Goal: Find specific page/section

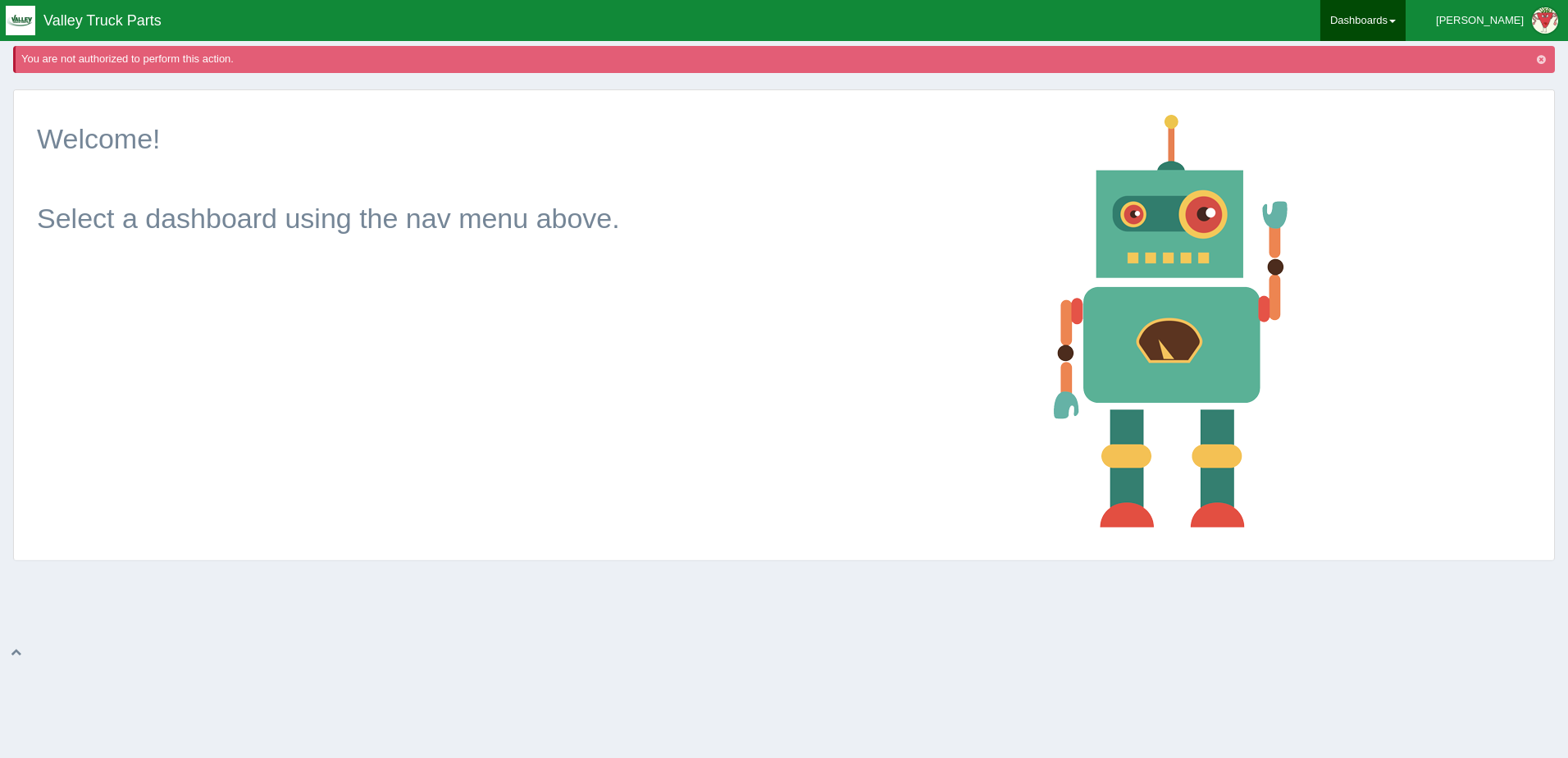
click at [1396, 21] on span at bounding box center [1392, 22] width 6 height 4
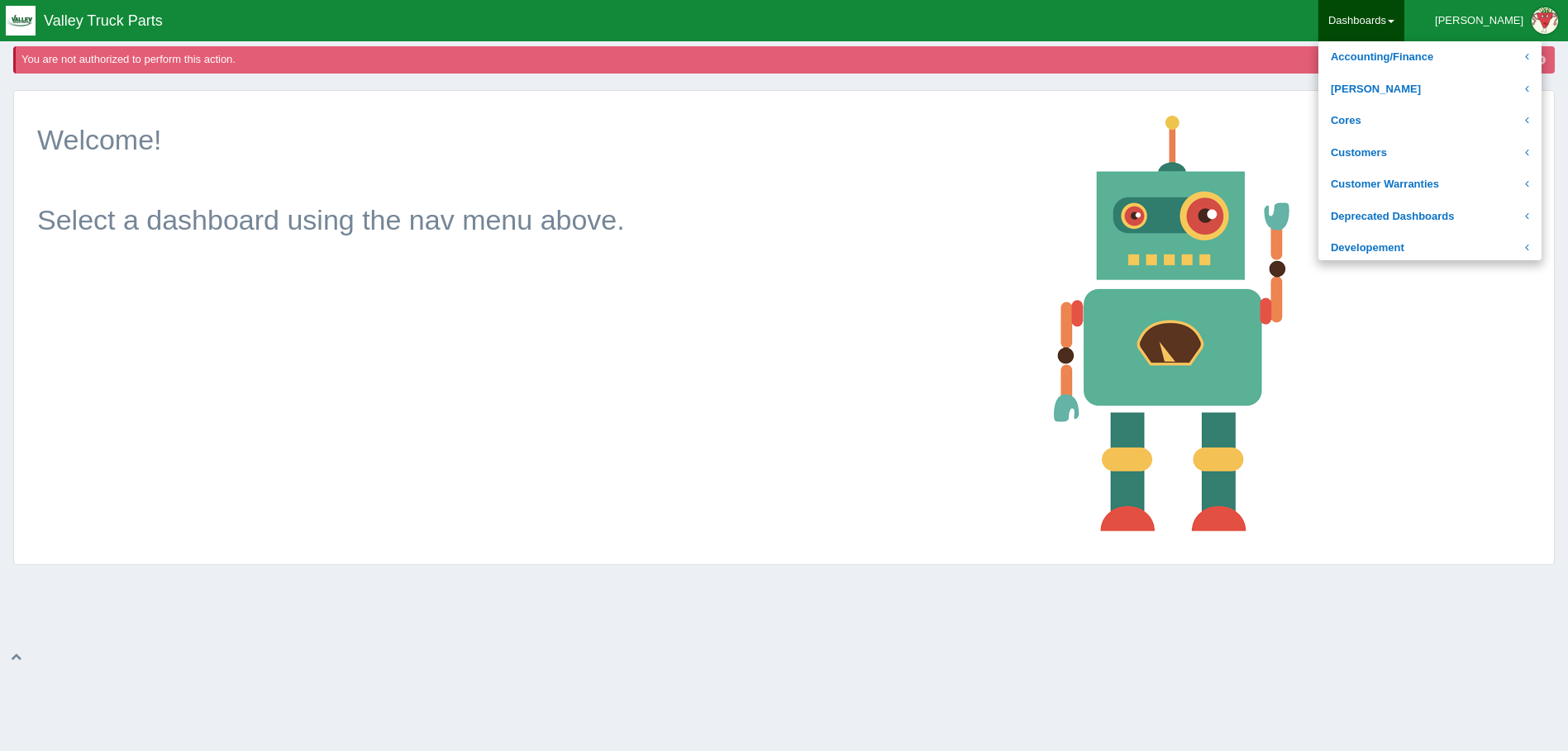
click at [1346, 123] on div at bounding box center [1286, 322] width 502 height 440
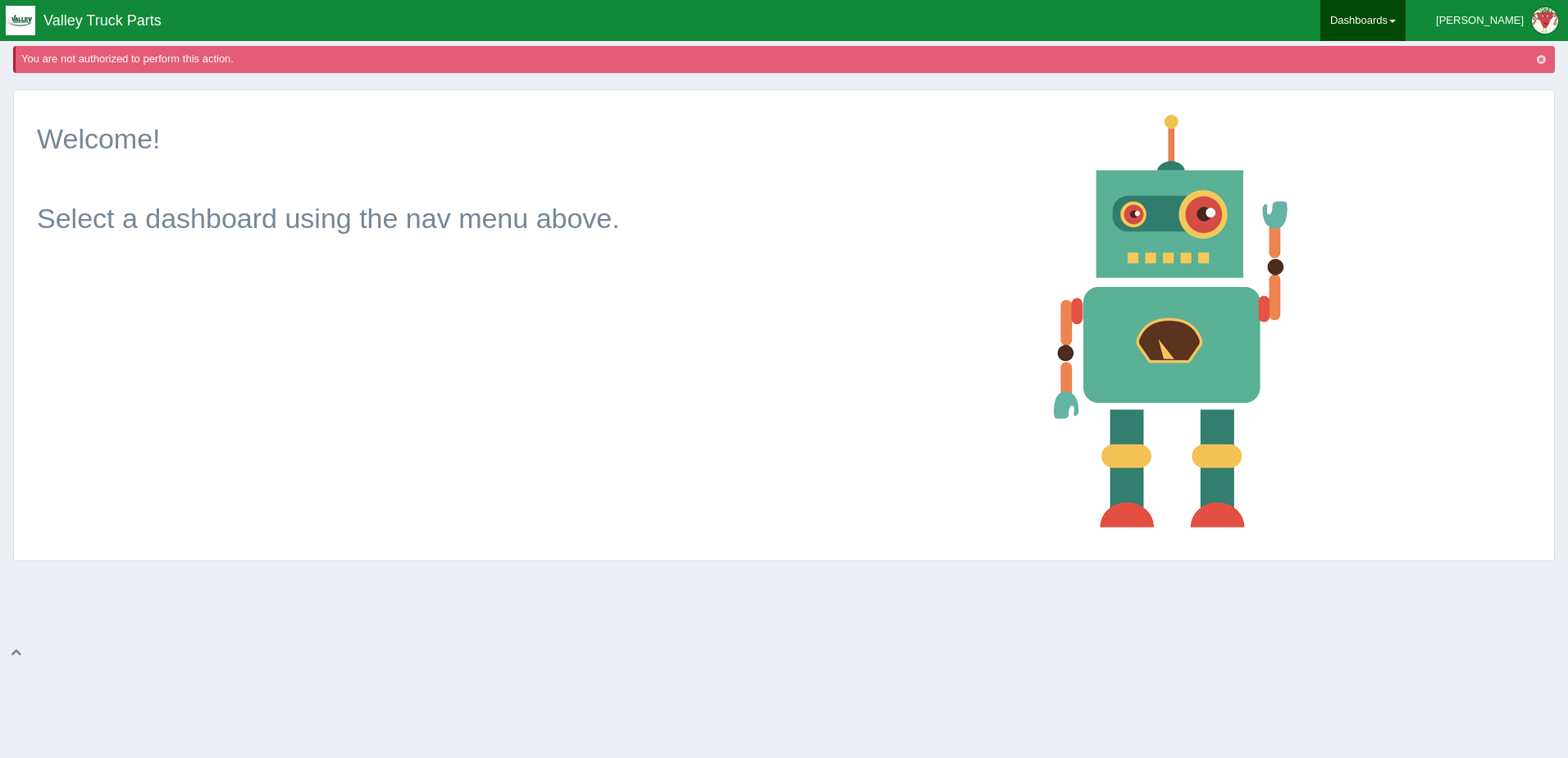
click at [1406, 18] on link "Dashboards" at bounding box center [1364, 20] width 86 height 41
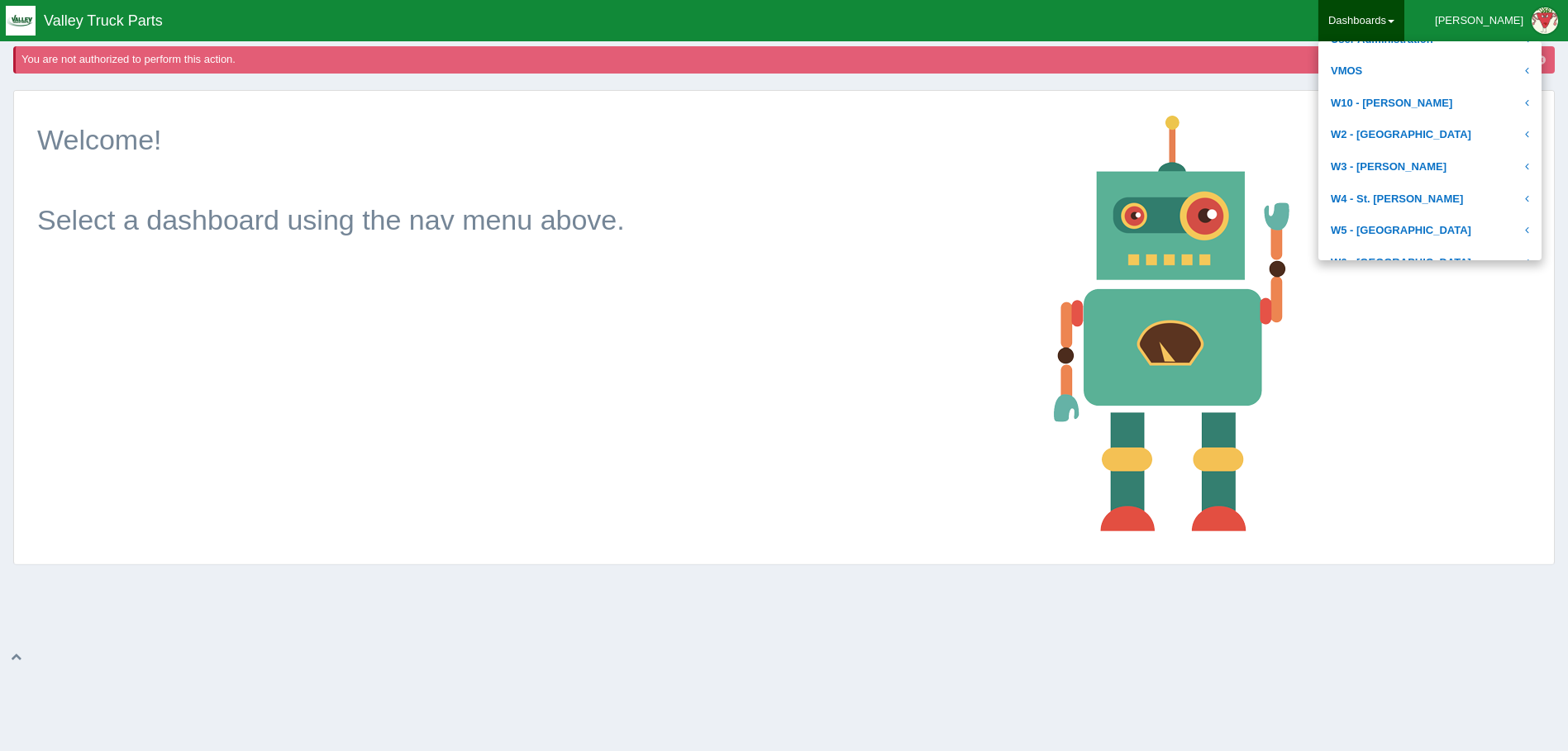
scroll to position [661, 0]
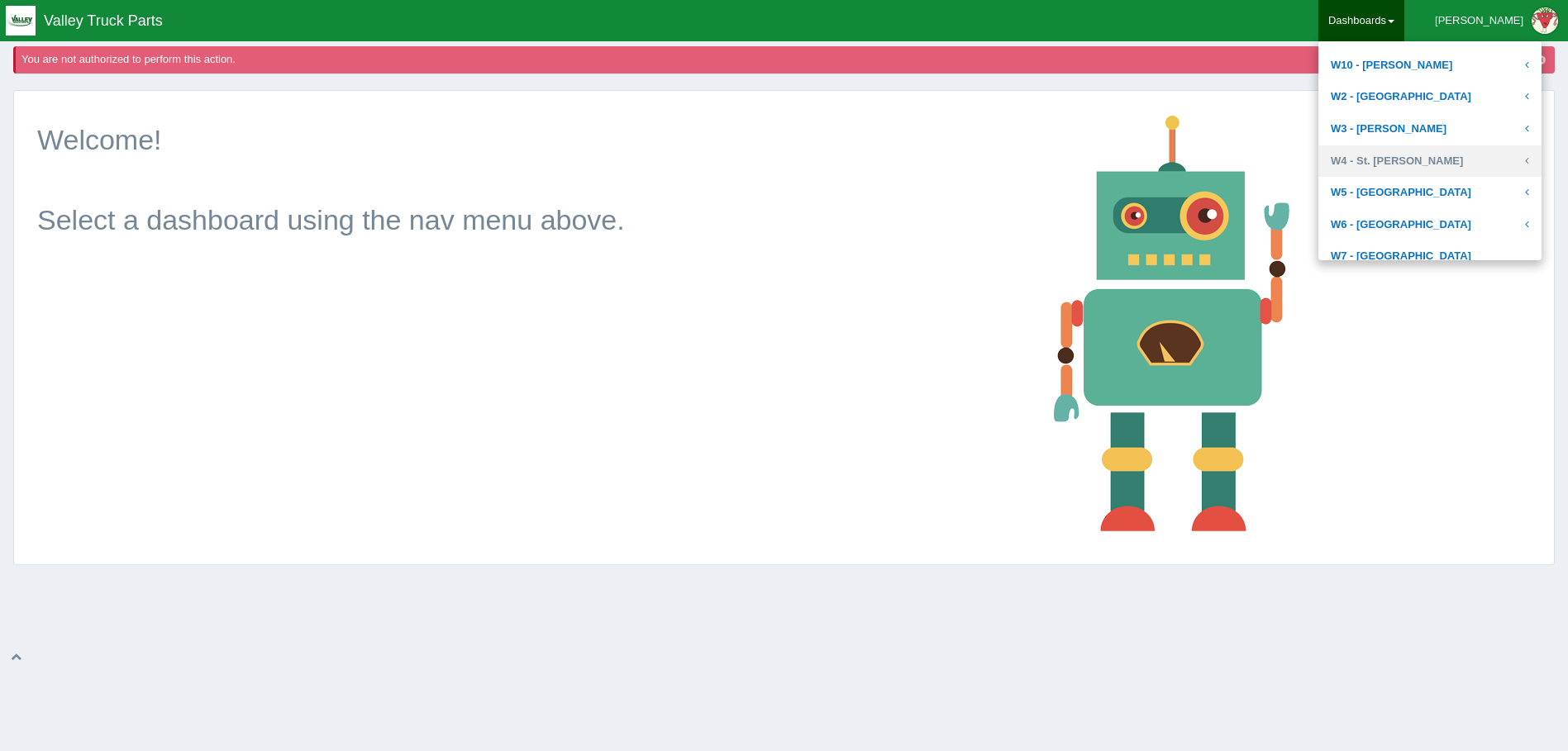
click at [1415, 164] on link "W4 - St. [PERSON_NAME]" at bounding box center [1429, 161] width 223 height 32
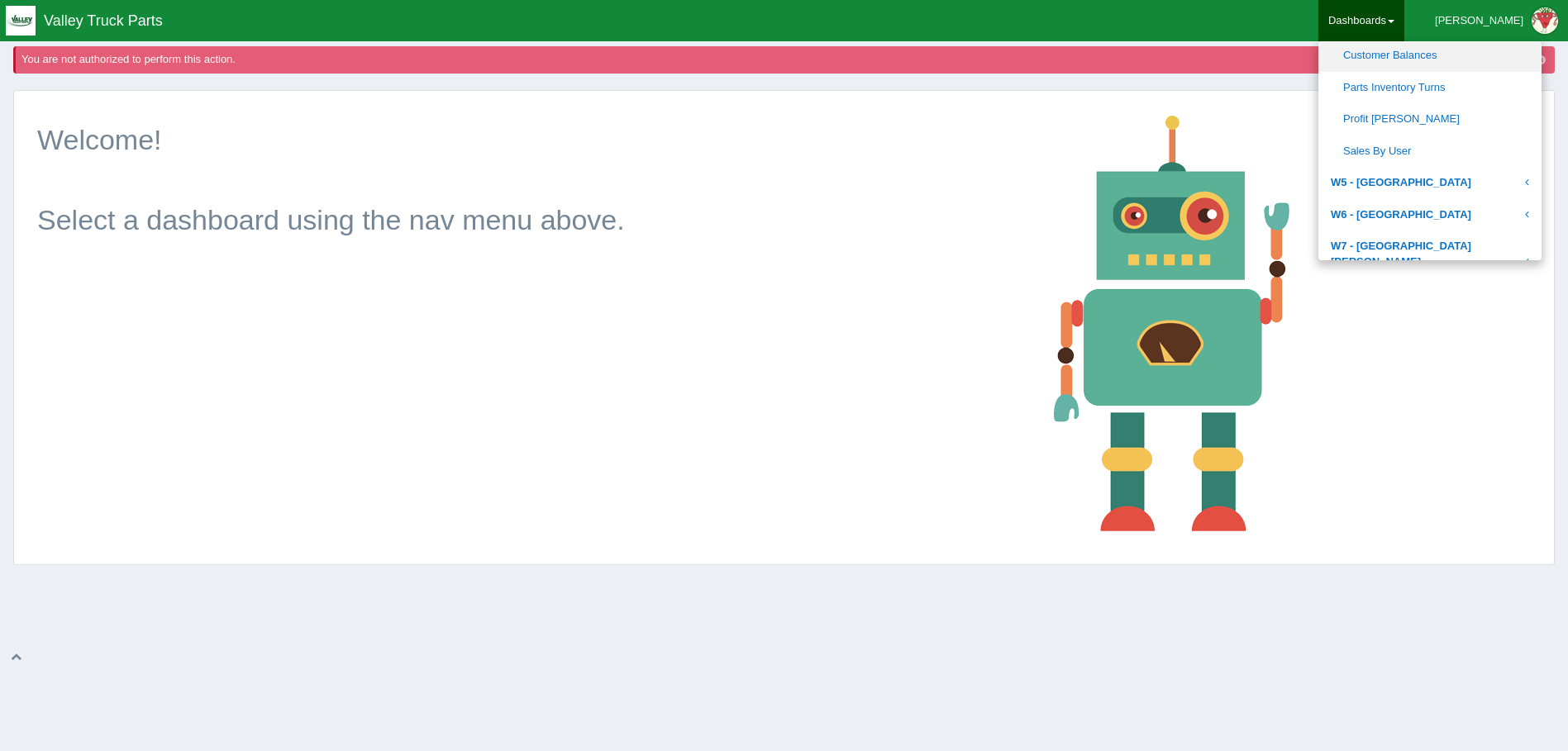
scroll to position [826, 0]
click at [1435, 126] on link "Sales By User" at bounding box center [1429, 123] width 223 height 32
